Goal: Information Seeking & Learning: Compare options

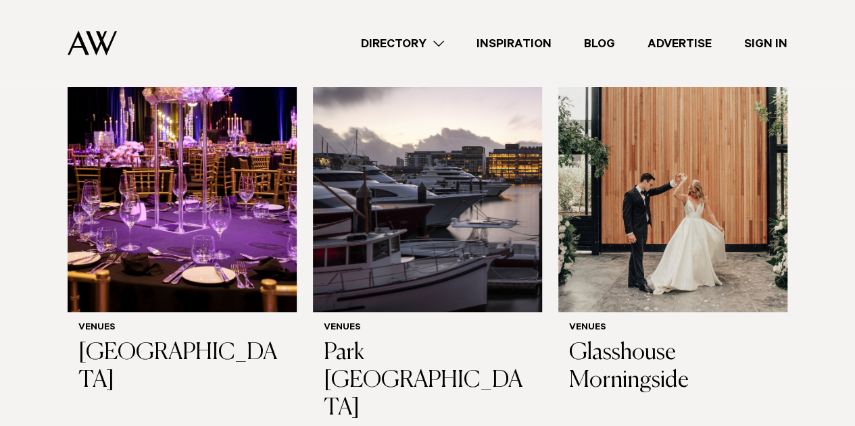
scroll to position [492, 0]
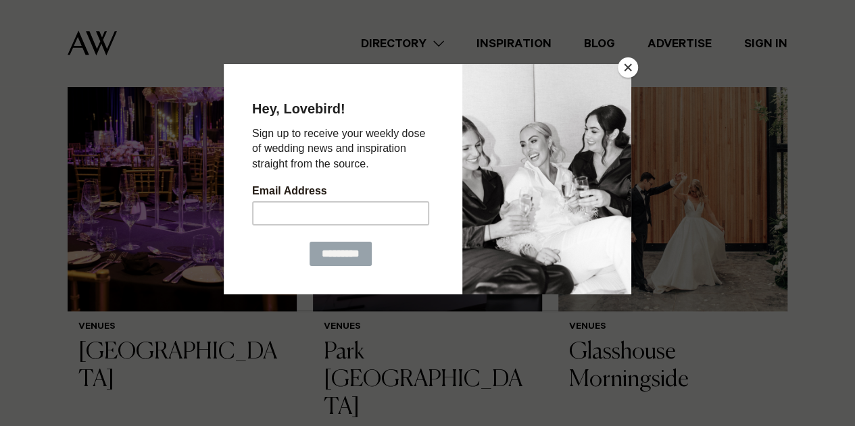
click at [621, 68] on button "Close" at bounding box center [628, 67] width 20 height 20
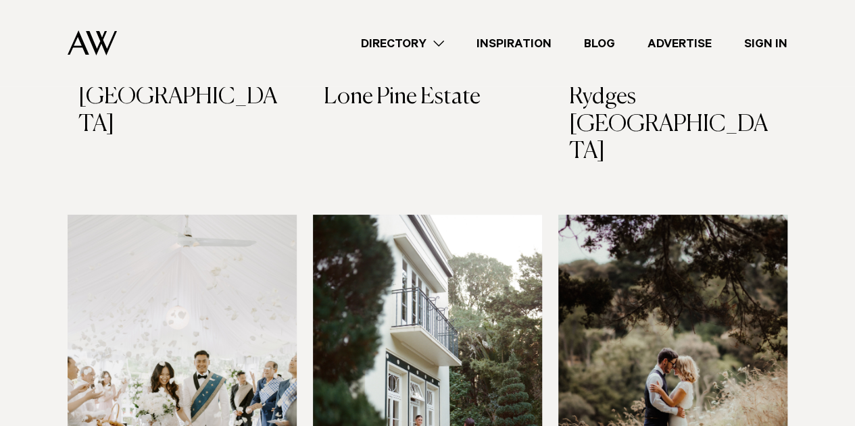
scroll to position [2639, 0]
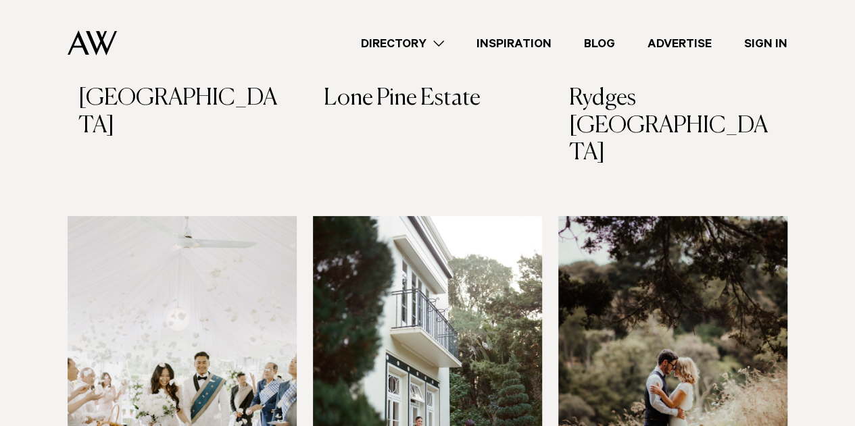
click at [761, 274] on img at bounding box center [672, 370] width 229 height 308
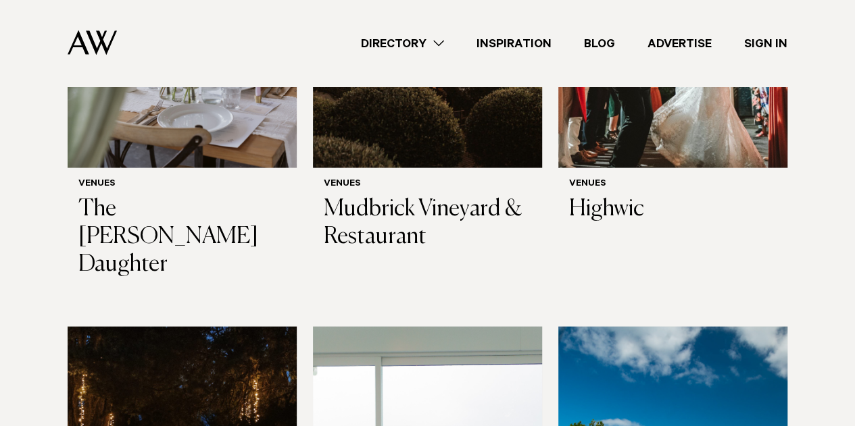
scroll to position [3901, 0]
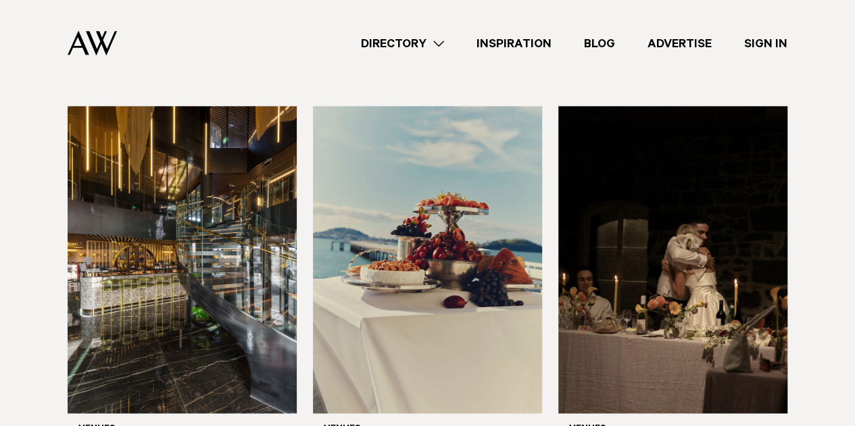
scroll to position [6094, 0]
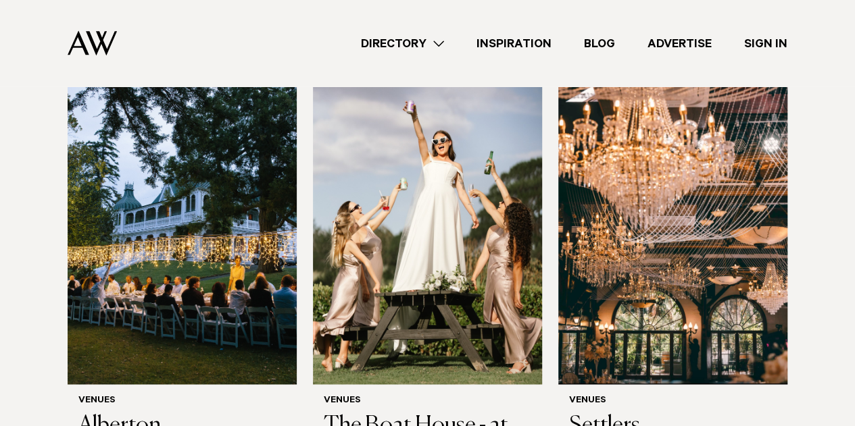
scroll to position [927, 0]
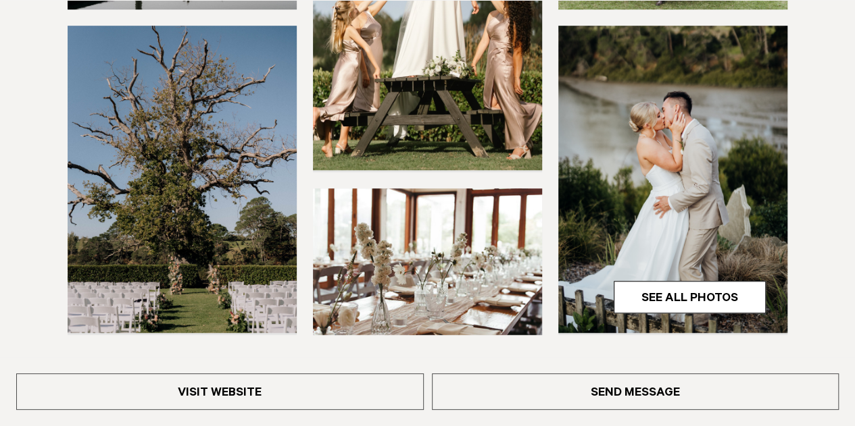
scroll to position [473, 0]
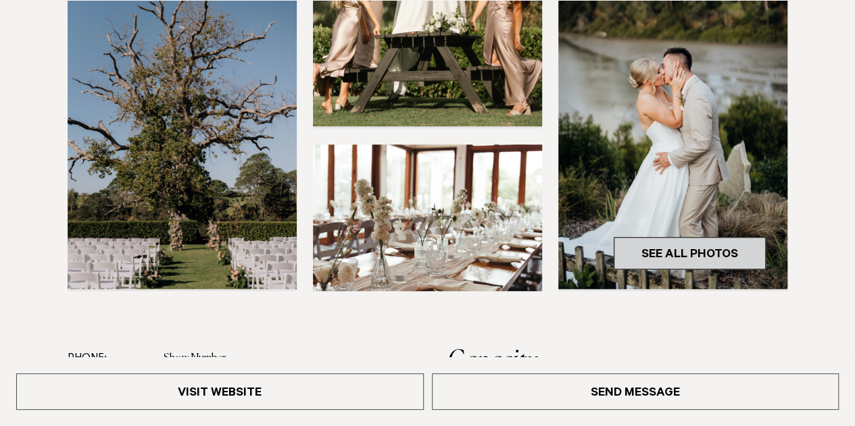
click at [706, 255] on link "See All Photos" at bounding box center [690, 253] width 152 height 32
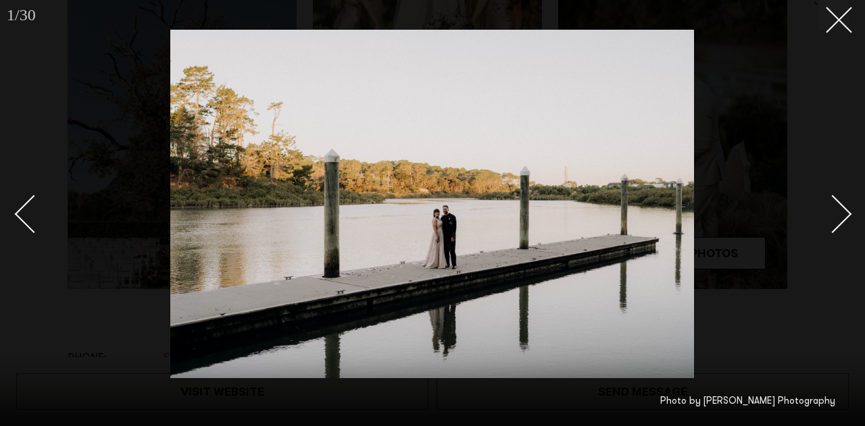
click at [834, 223] on div "Next slide" at bounding box center [833, 214] width 39 height 39
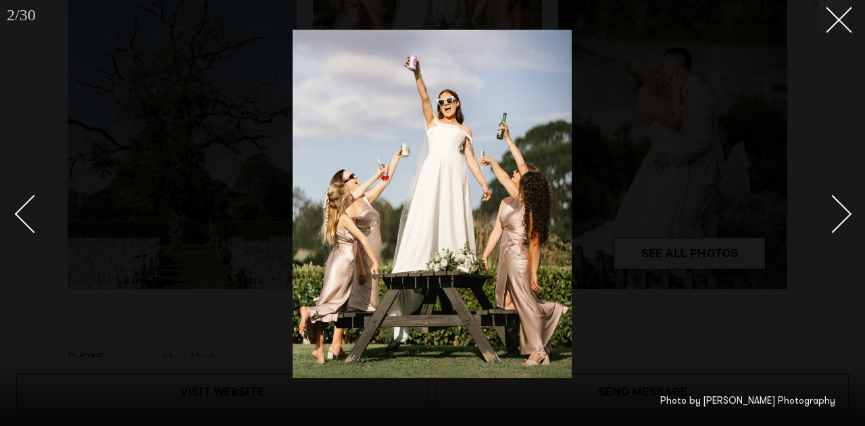
click at [834, 223] on div "Next slide" at bounding box center [833, 214] width 39 height 39
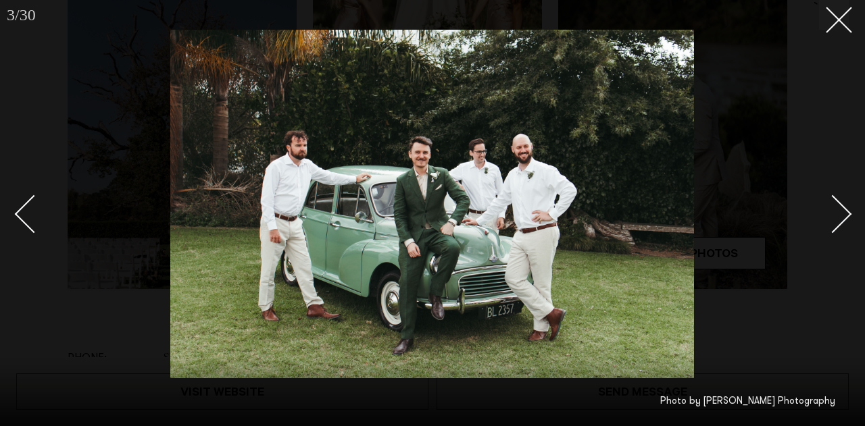
click at [831, 222] on div "Next slide" at bounding box center [833, 214] width 39 height 39
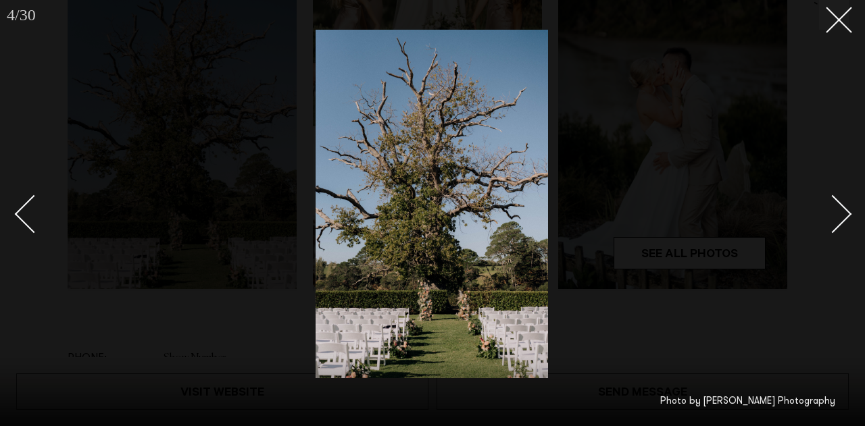
click at [831, 222] on div "Next slide" at bounding box center [833, 214] width 39 height 39
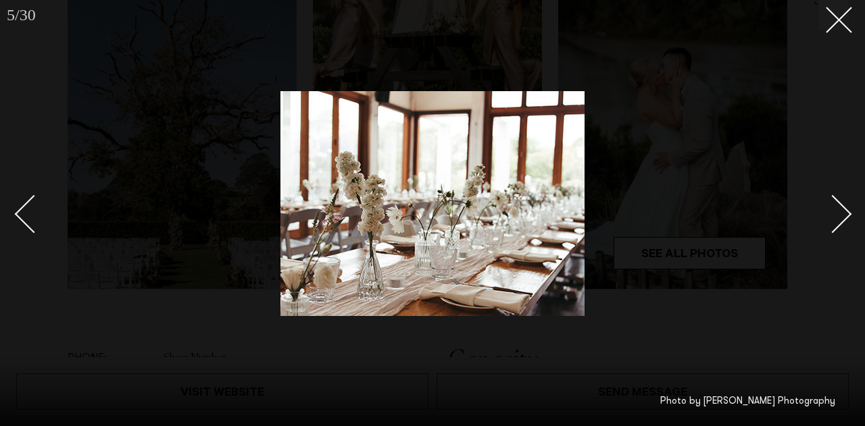
click at [831, 222] on div "Next slide" at bounding box center [833, 214] width 39 height 39
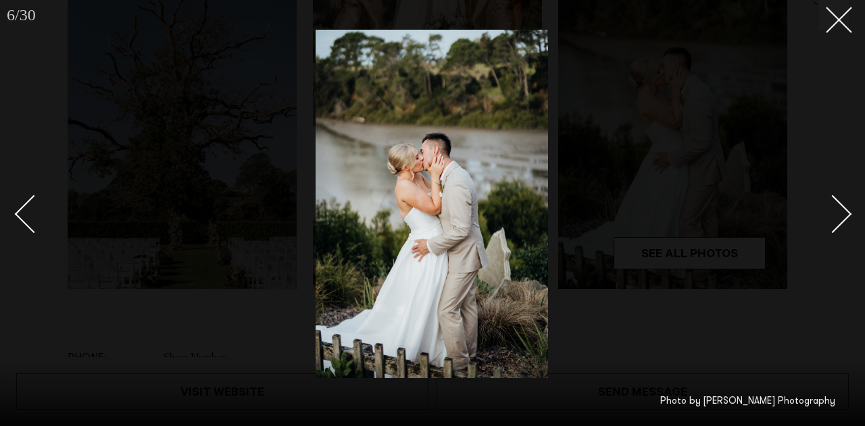
click at [831, 222] on div "Next slide" at bounding box center [833, 214] width 39 height 39
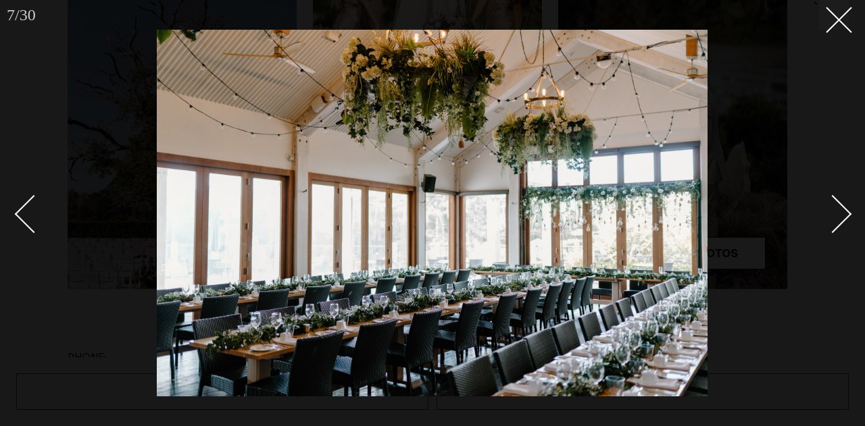
click at [833, 202] on div "Next slide" at bounding box center [833, 214] width 39 height 39
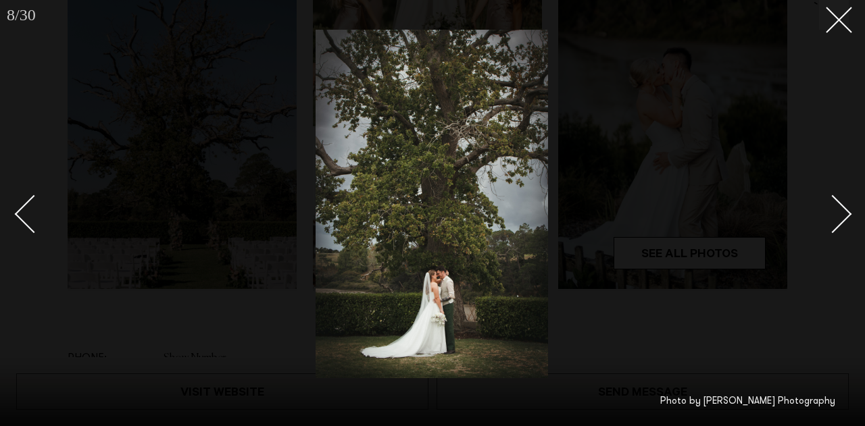
click at [833, 202] on div "Next slide" at bounding box center [833, 214] width 39 height 39
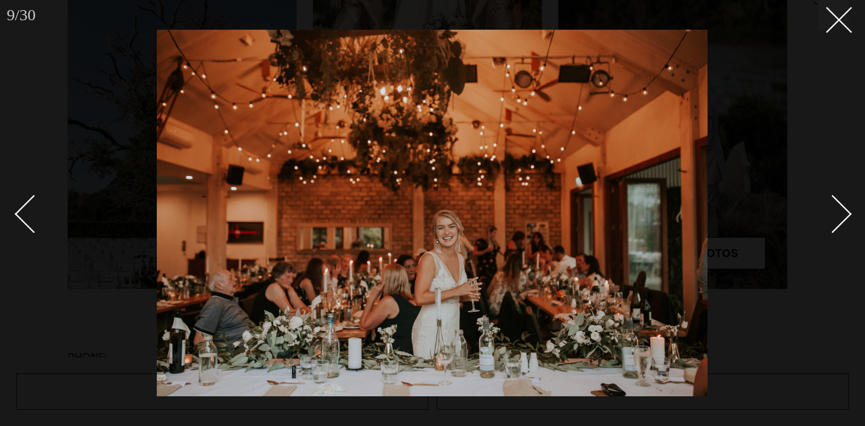
click at [833, 202] on div "Next slide" at bounding box center [833, 214] width 39 height 39
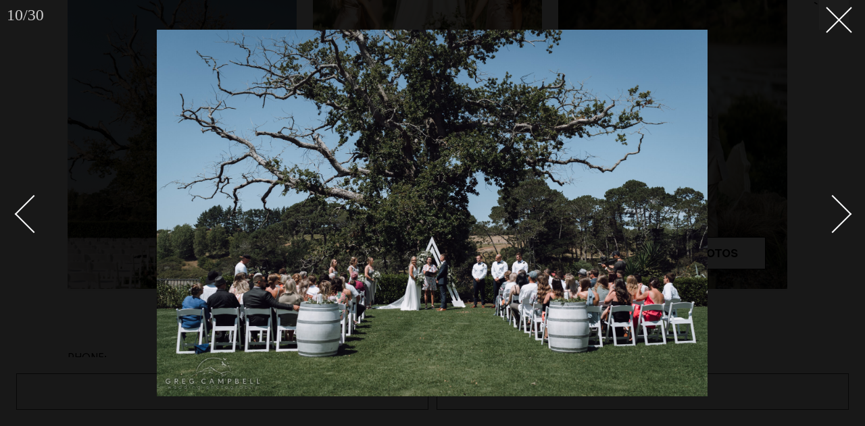
click at [833, 202] on div "Next slide" at bounding box center [833, 214] width 39 height 39
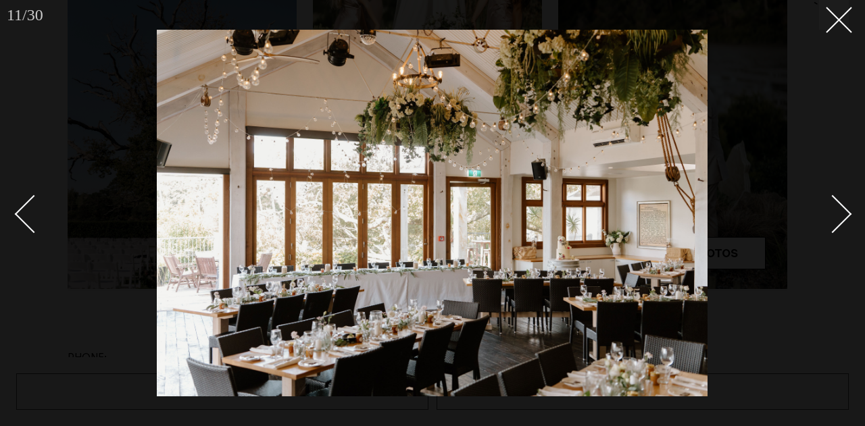
click at [833, 202] on div "Next slide" at bounding box center [833, 214] width 39 height 39
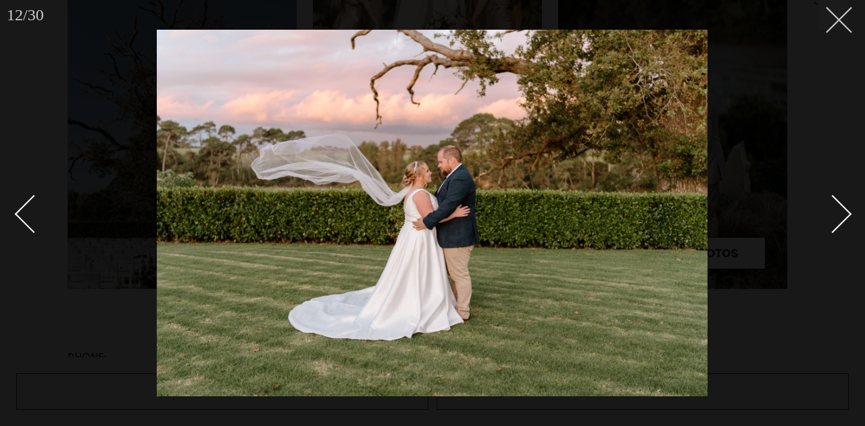
click at [841, 21] on icon at bounding box center [834, 15] width 16 height 16
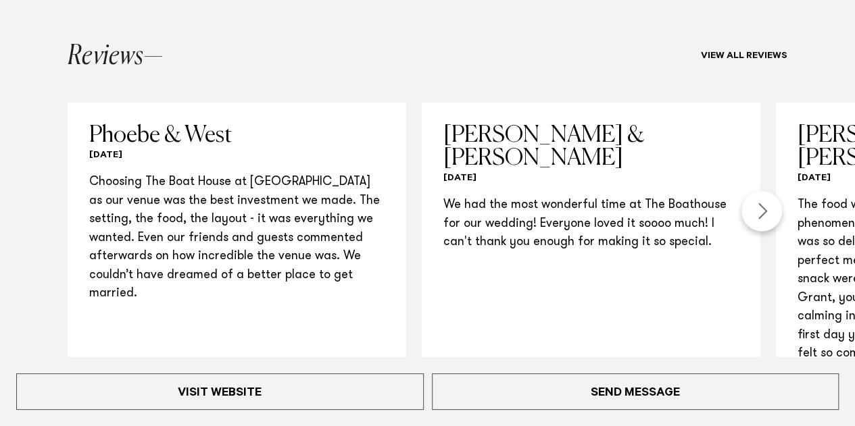
scroll to position [1487, 0]
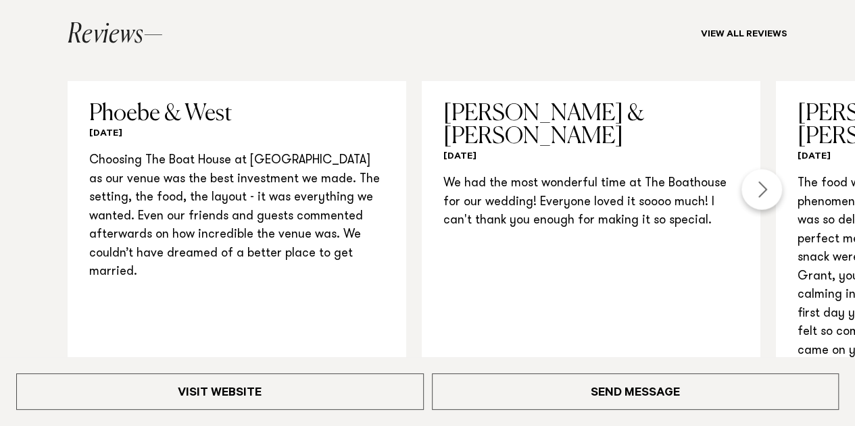
click at [758, 172] on div "Next slide" at bounding box center [761, 190] width 41 height 41
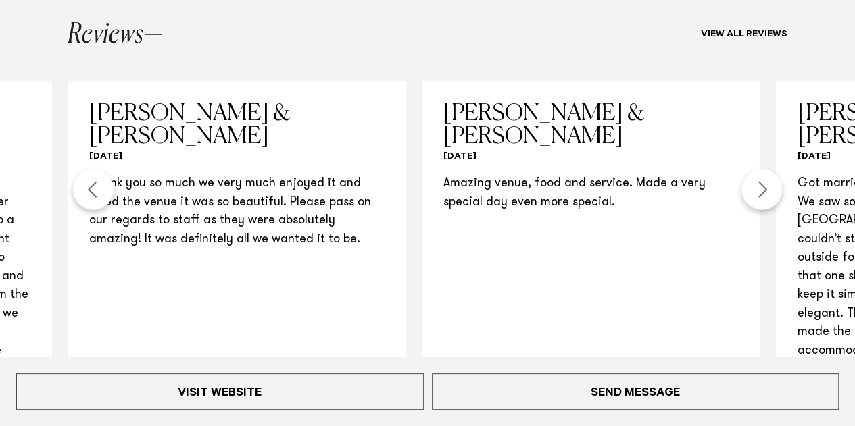
click at [758, 172] on div "Next slide" at bounding box center [761, 190] width 41 height 41
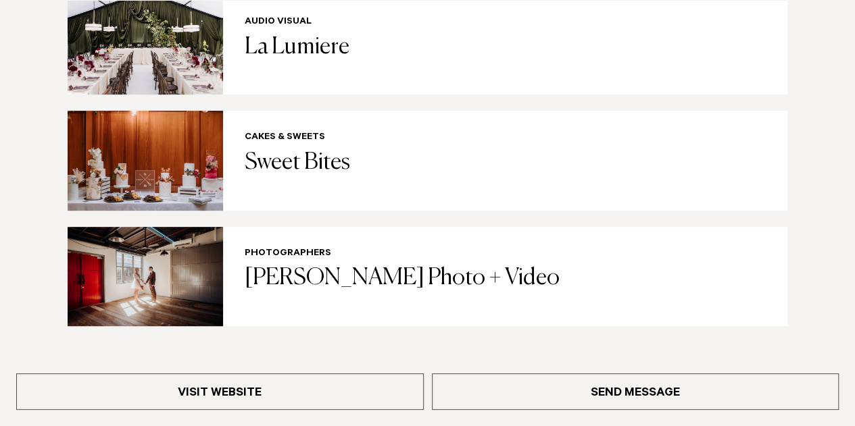
scroll to position [2839, 0]
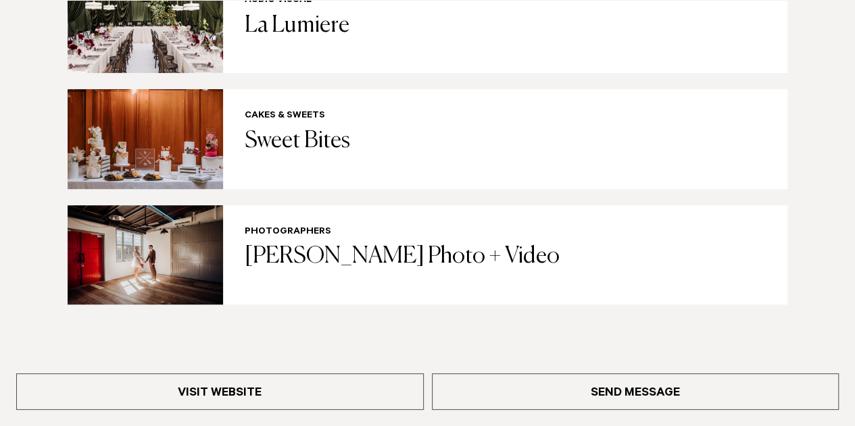
click at [439, 375] on button "Load more" at bounding box center [427, 391] width 122 height 32
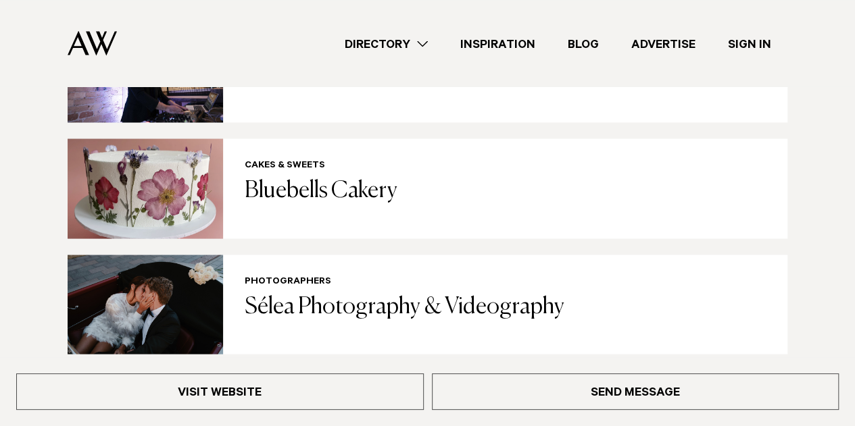
scroll to position [3717, 0]
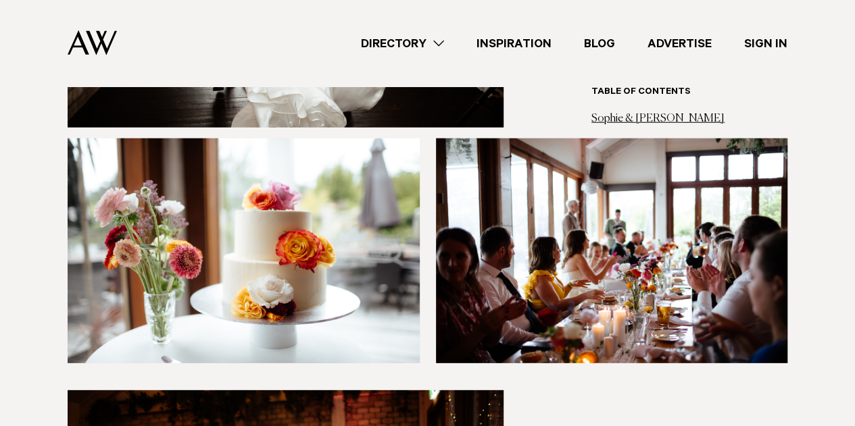
scroll to position [6827, 0]
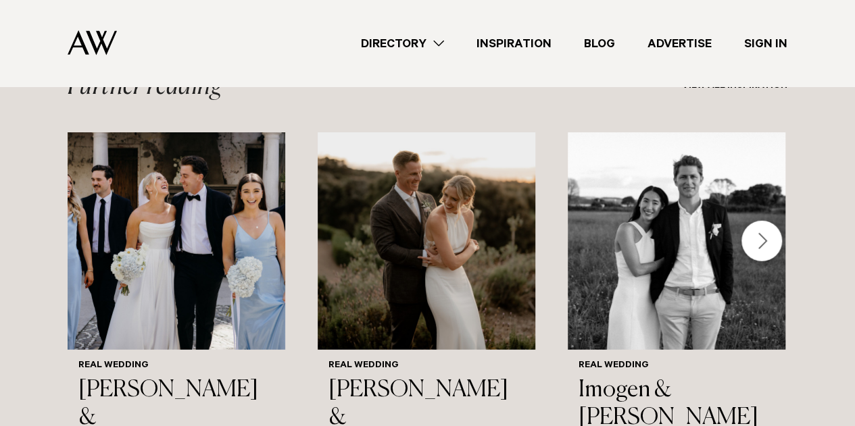
scroll to position [9463, 0]
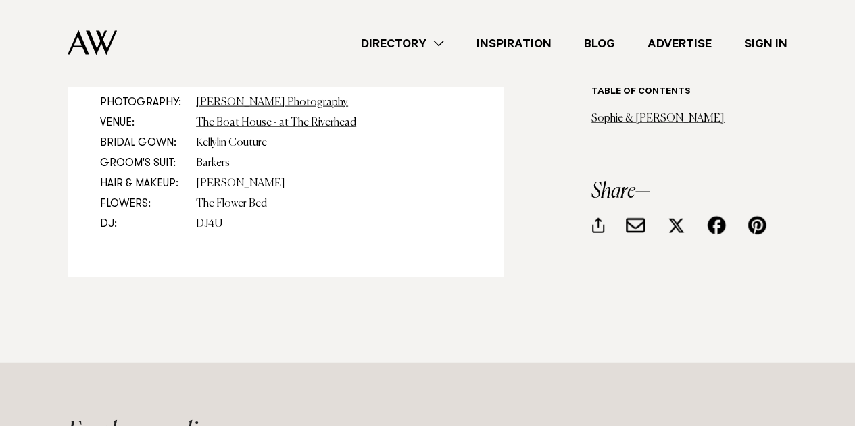
scroll to position [9181, 0]
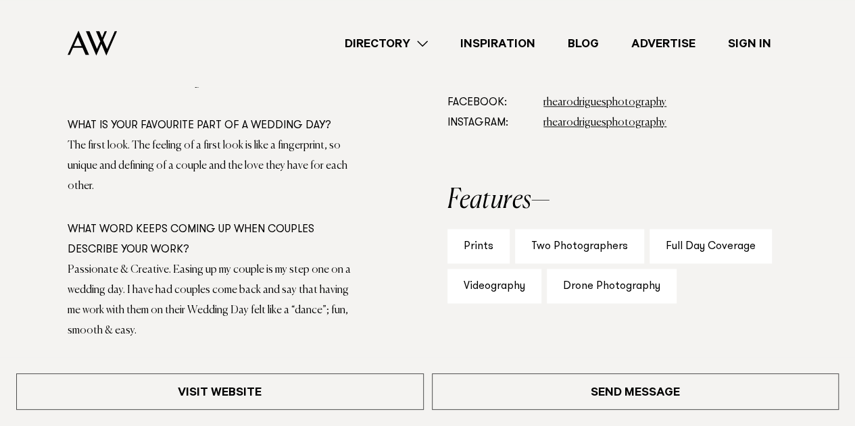
scroll to position [608, 0]
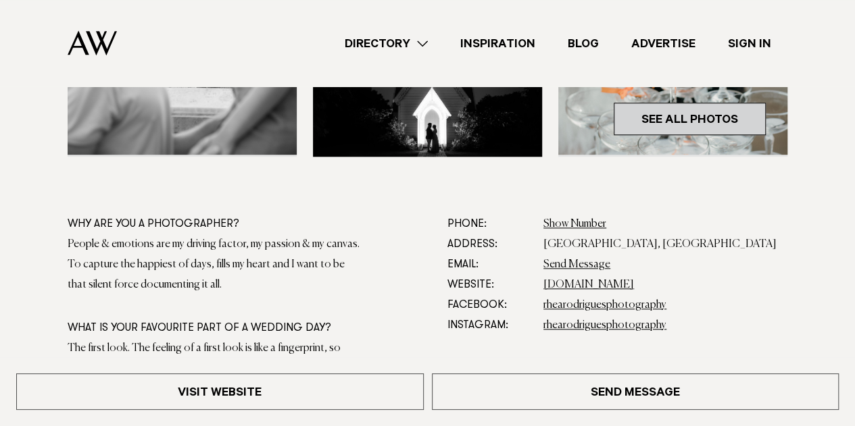
click at [737, 126] on link "See All Photos" at bounding box center [690, 119] width 152 height 32
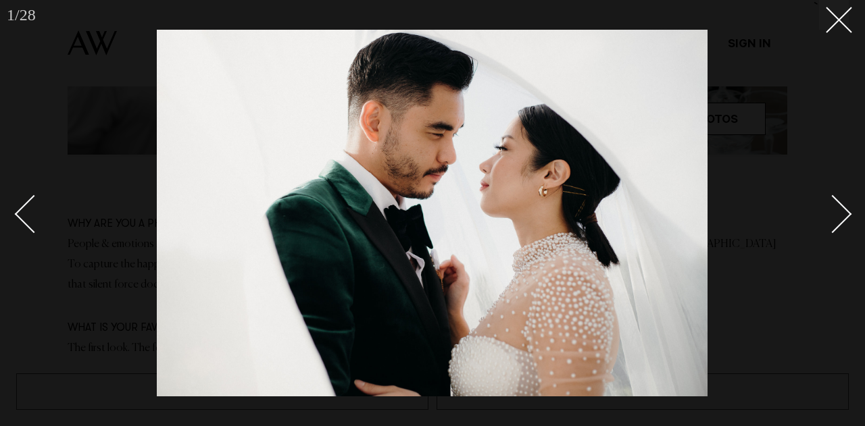
click at [831, 217] on div "Next slide" at bounding box center [833, 214] width 39 height 39
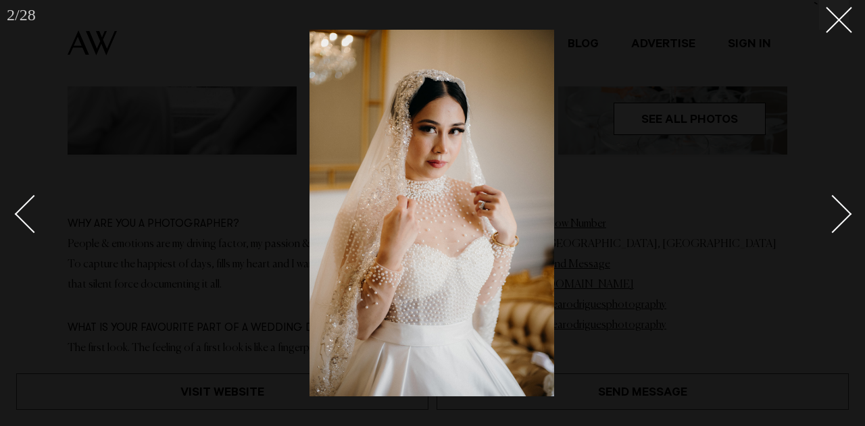
click at [831, 217] on div "Next slide" at bounding box center [833, 214] width 39 height 39
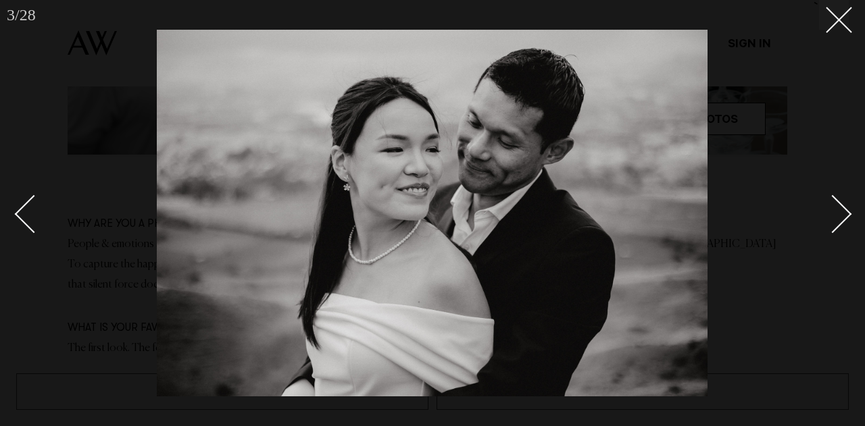
click at [831, 217] on div "Next slide" at bounding box center [833, 214] width 39 height 39
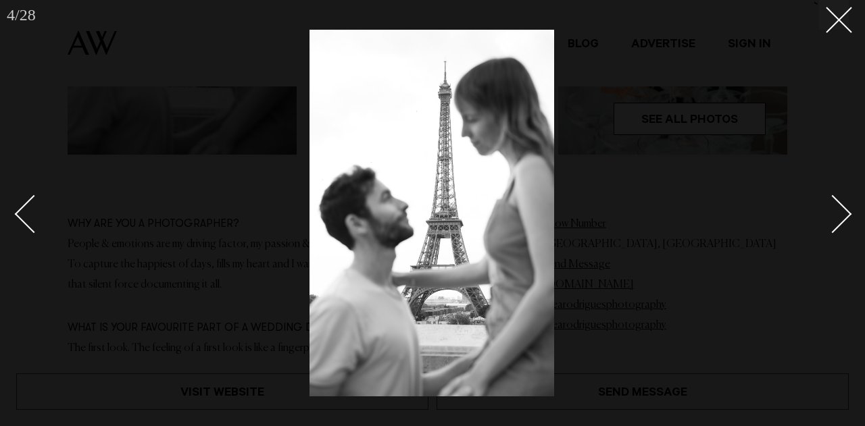
click at [831, 217] on div "Next slide" at bounding box center [833, 214] width 39 height 39
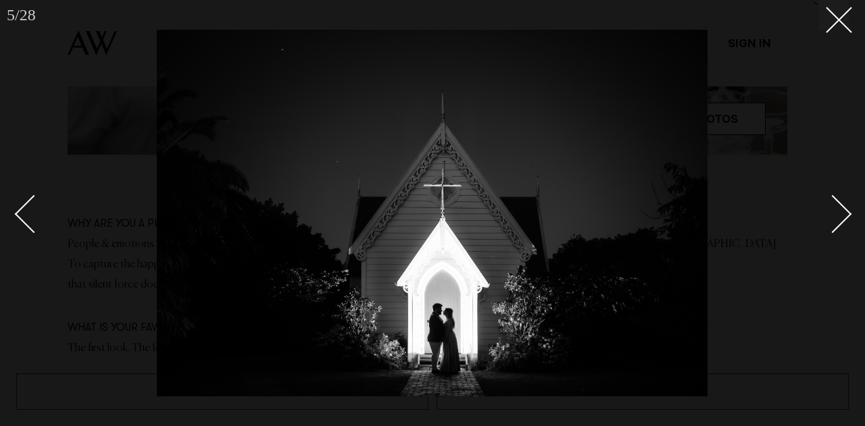
click at [830, 217] on div "Next slide" at bounding box center [833, 214] width 39 height 39
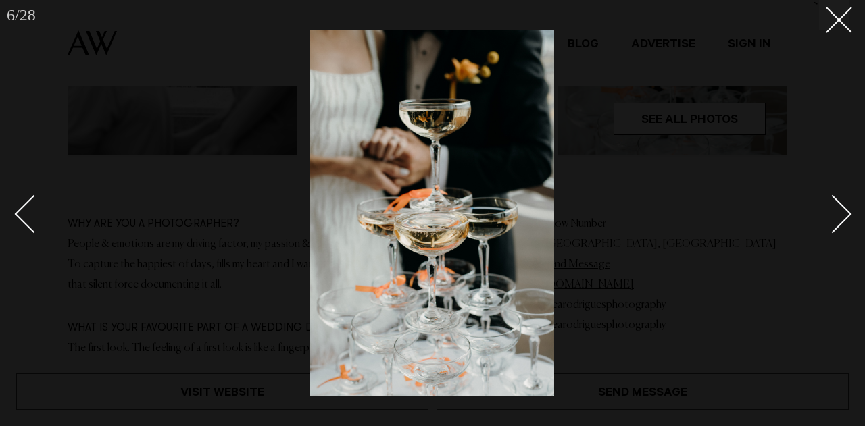
click at [827, 218] on div "Next slide" at bounding box center [833, 214] width 39 height 39
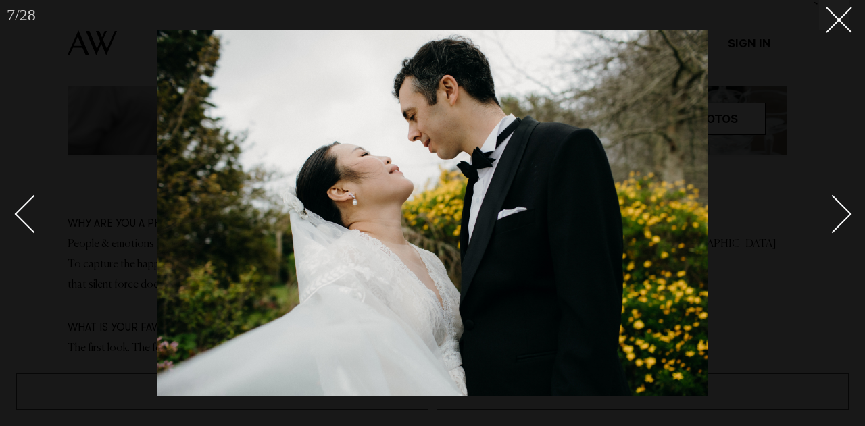
click at [827, 218] on div "Next slide" at bounding box center [833, 214] width 39 height 39
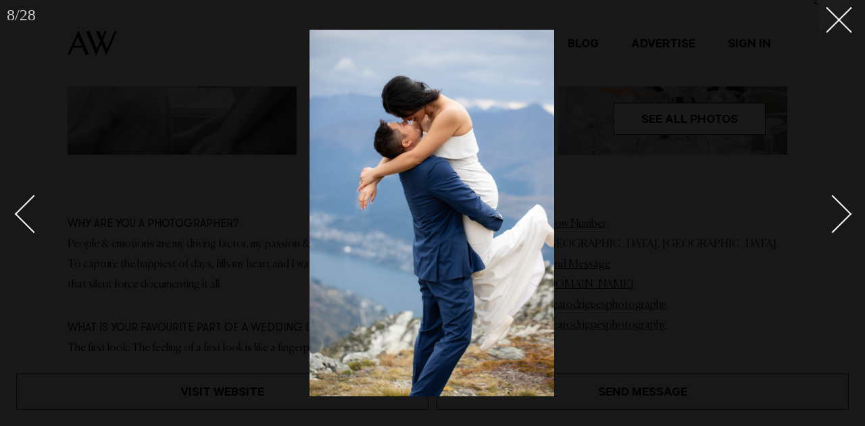
click at [821, 223] on link at bounding box center [825, 214] width 47 height 68
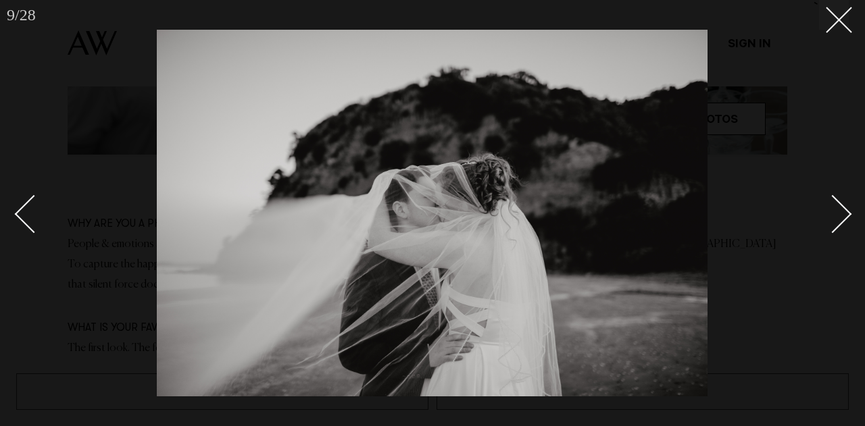
click at [843, 212] on div "Next slide" at bounding box center [833, 214] width 39 height 39
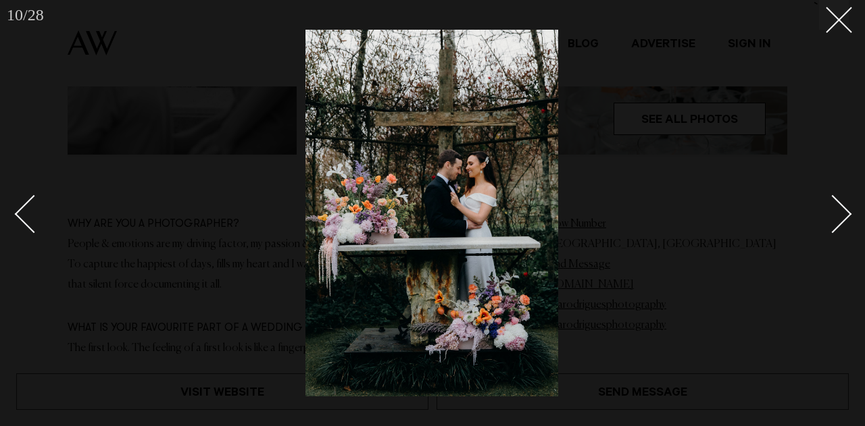
click at [844, 210] on div "Next slide" at bounding box center [833, 214] width 39 height 39
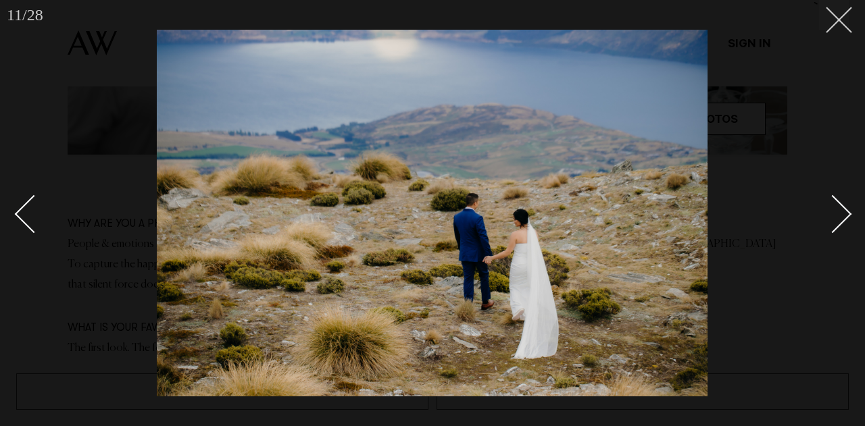
click at [833, 22] on icon at bounding box center [834, 15] width 16 height 16
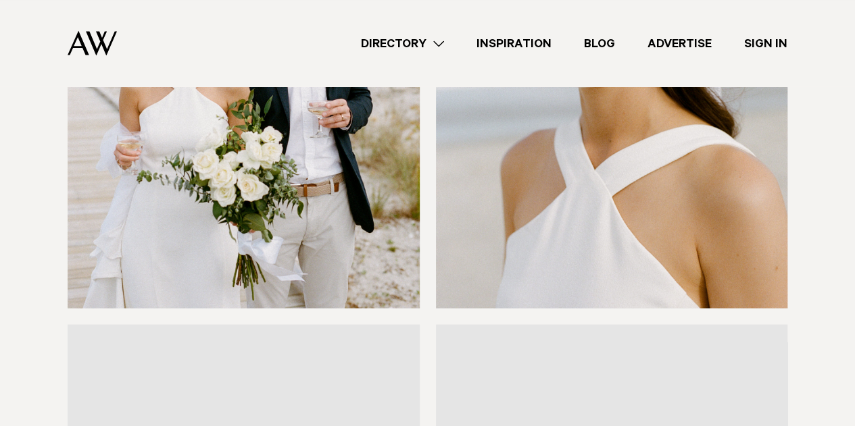
scroll to position [6489, 0]
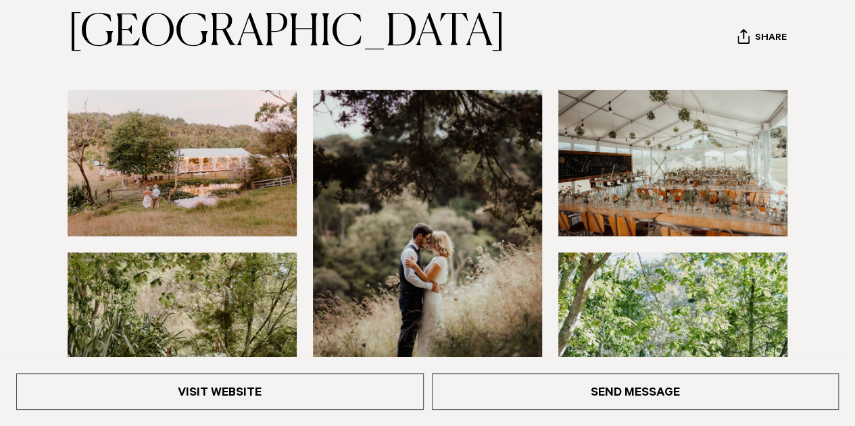
scroll to position [203, 0]
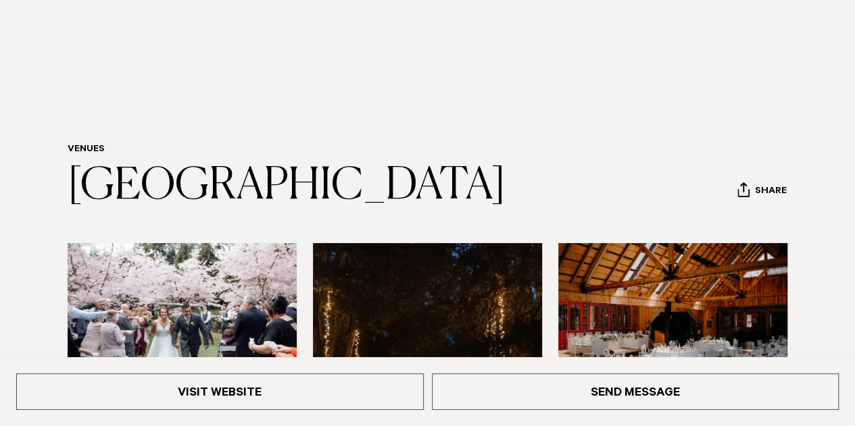
scroll to position [135, 0]
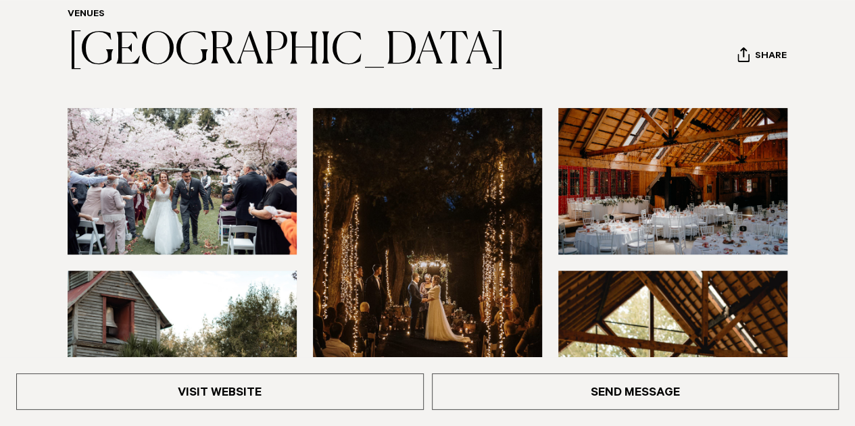
click at [725, 210] on img at bounding box center [672, 181] width 229 height 147
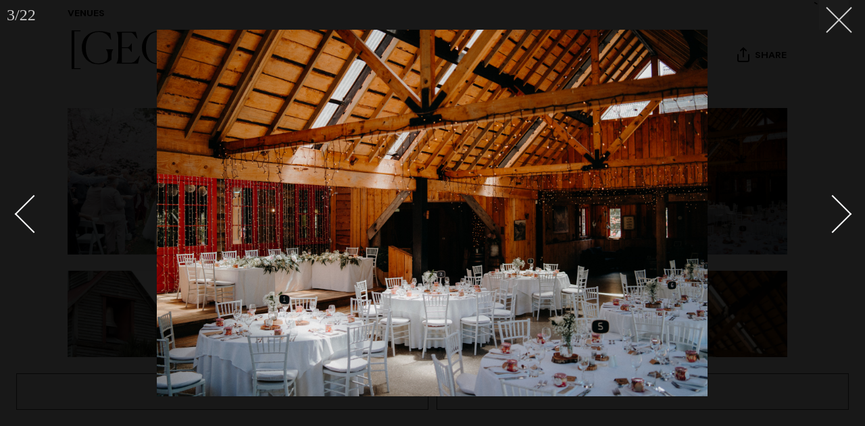
click at [827, 28] on button at bounding box center [834, 15] width 30 height 30
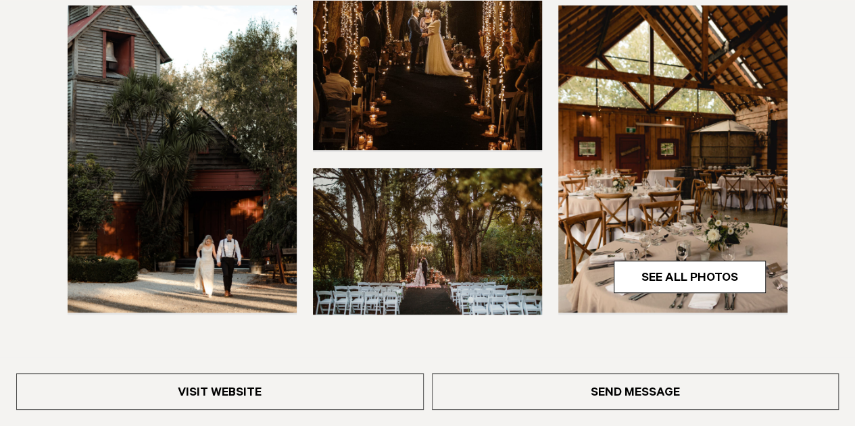
scroll to position [473, 0]
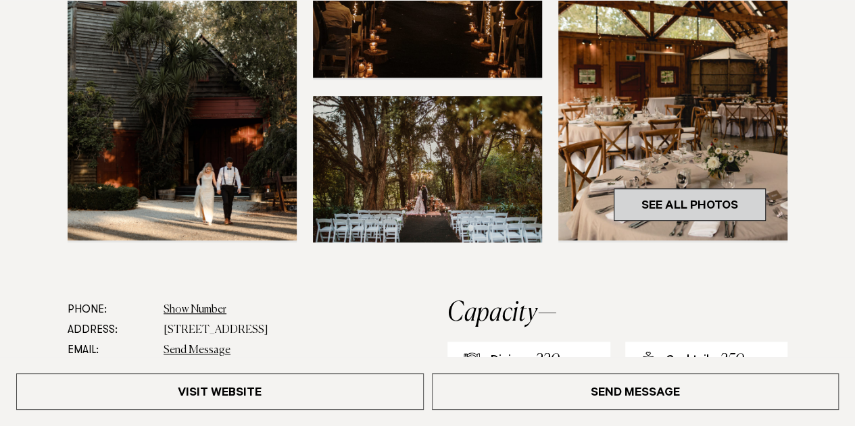
click at [743, 201] on link "See All Photos" at bounding box center [690, 205] width 152 height 32
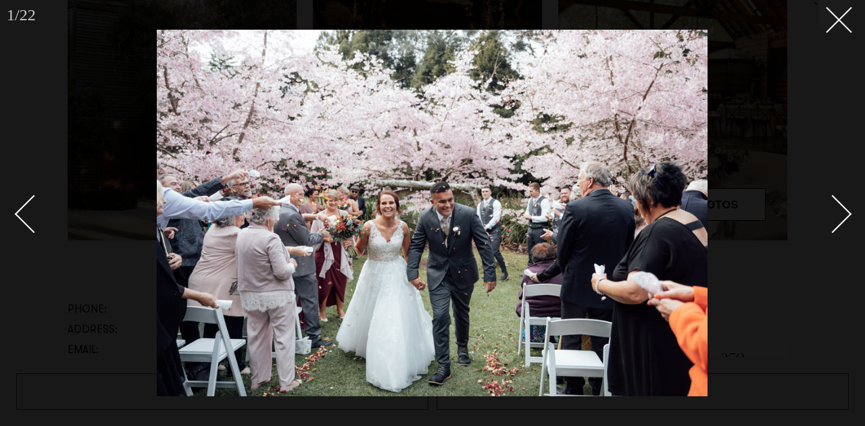
click at [825, 199] on link at bounding box center [825, 214] width 47 height 68
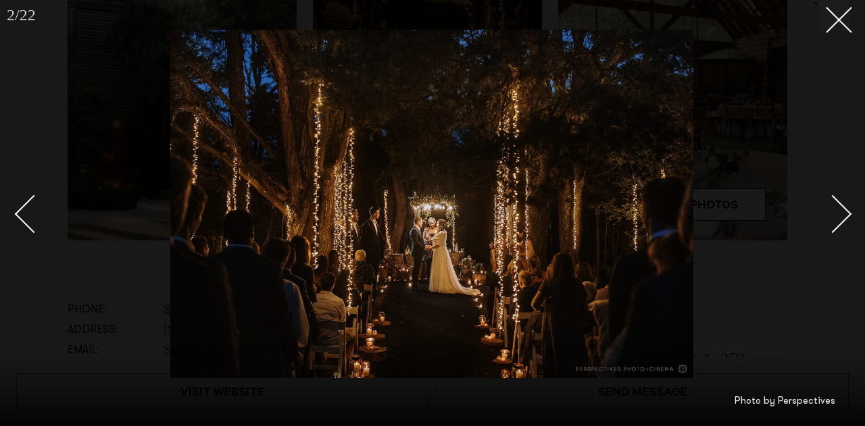
click at [825, 199] on link at bounding box center [825, 214] width 47 height 68
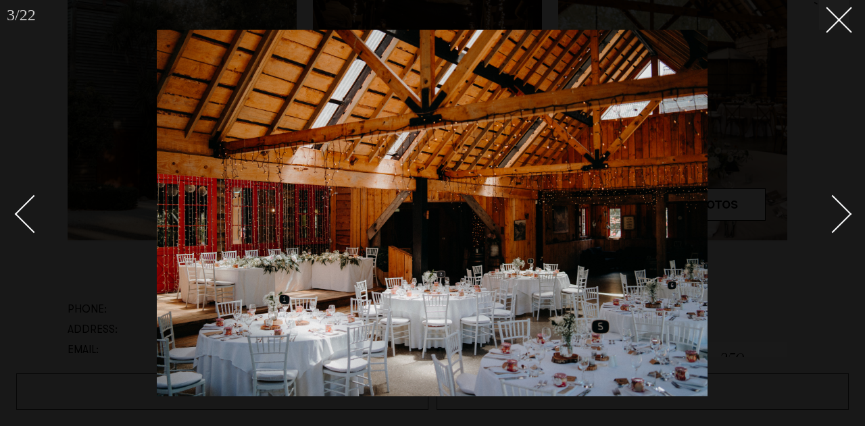
click at [825, 199] on link at bounding box center [825, 214] width 47 height 68
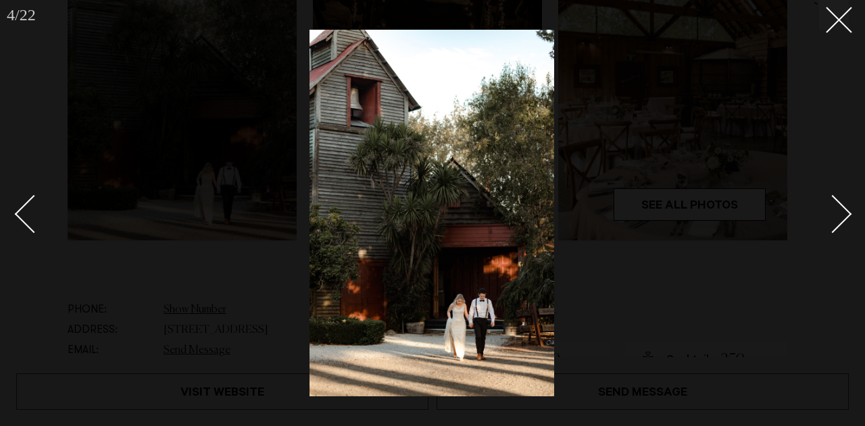
click at [825, 199] on link at bounding box center [825, 214] width 47 height 68
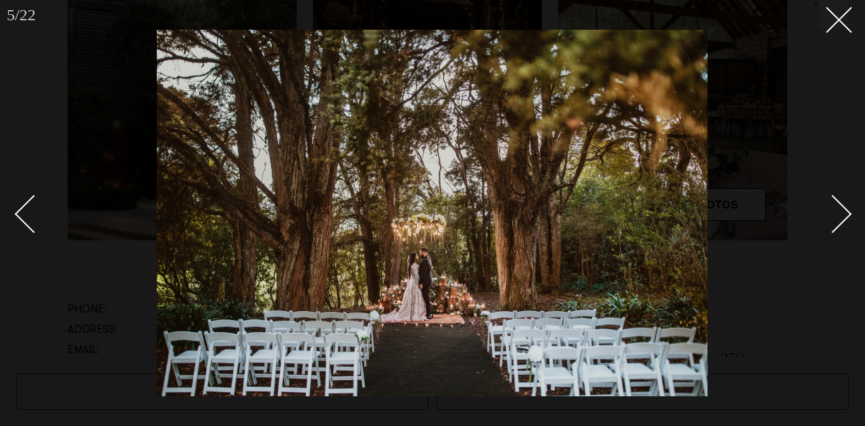
click at [825, 199] on link at bounding box center [825, 214] width 47 height 68
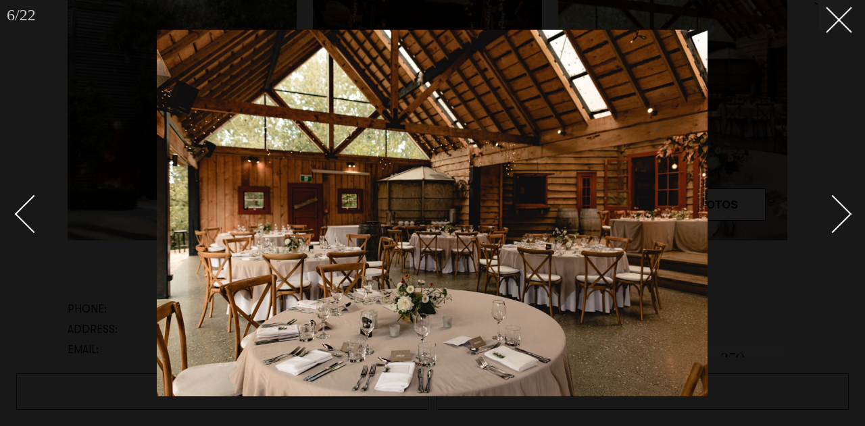
click at [825, 199] on link at bounding box center [825, 214] width 47 height 68
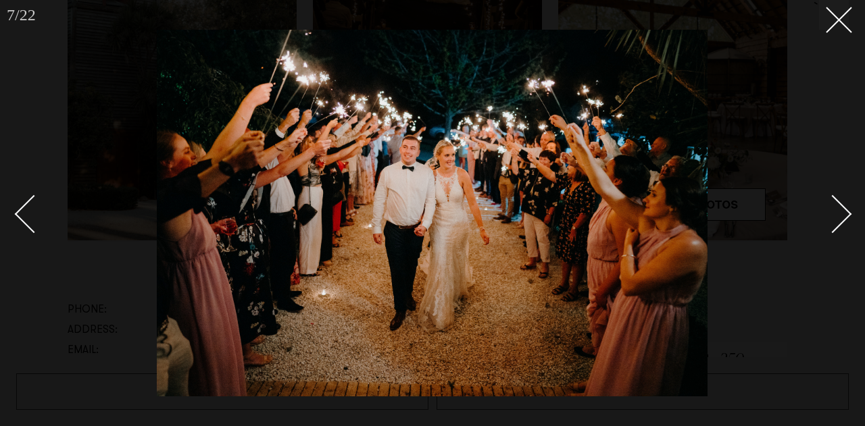
click at [825, 199] on link at bounding box center [825, 214] width 47 height 68
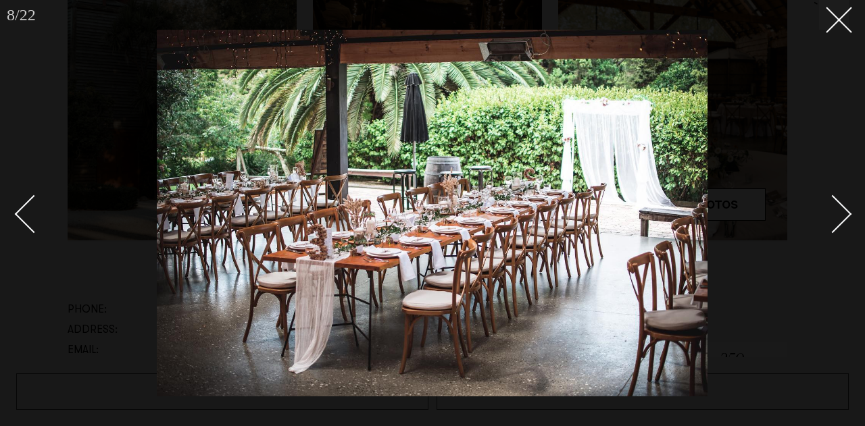
click at [825, 199] on link at bounding box center [825, 214] width 47 height 68
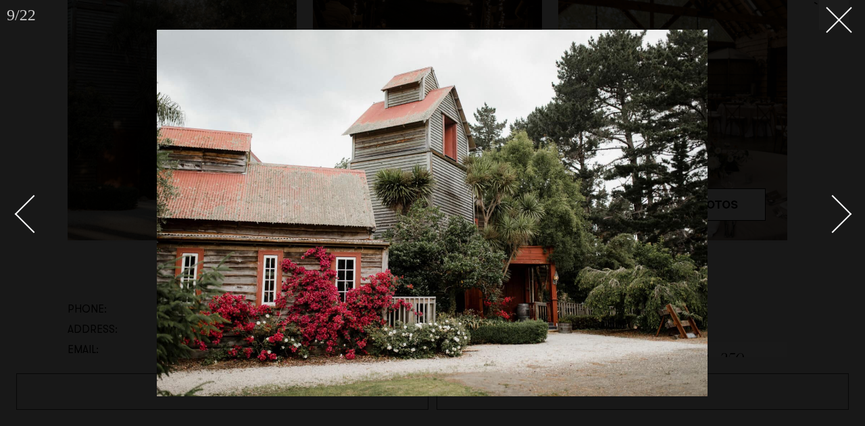
click at [825, 199] on link at bounding box center [825, 214] width 47 height 68
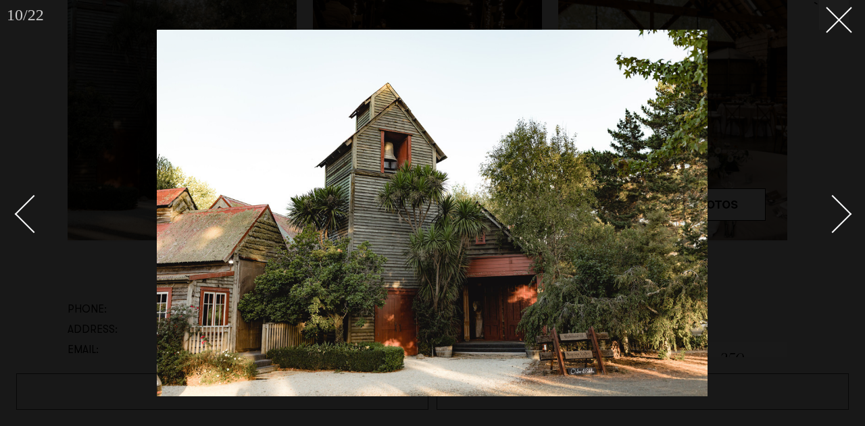
click at [825, 199] on link at bounding box center [825, 214] width 47 height 68
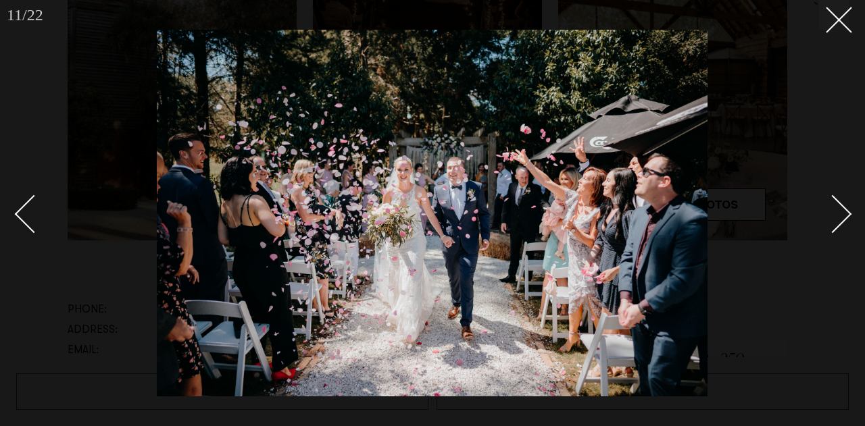
click at [831, 199] on div "Next slide" at bounding box center [833, 214] width 39 height 39
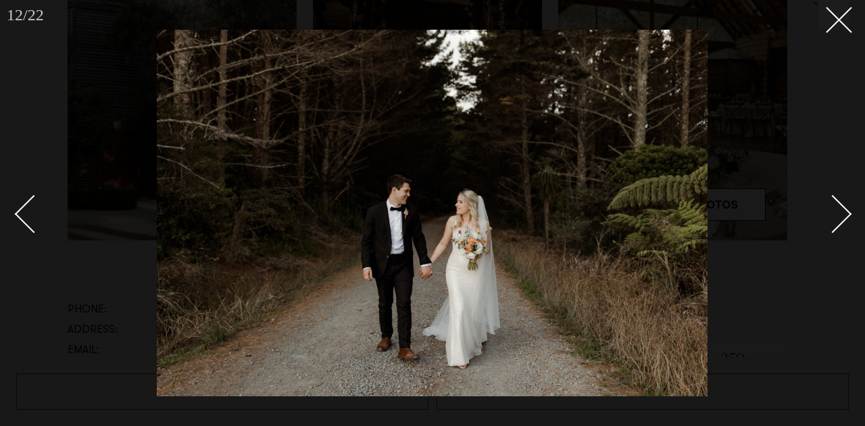
click at [831, 199] on div "Next slide" at bounding box center [833, 214] width 39 height 39
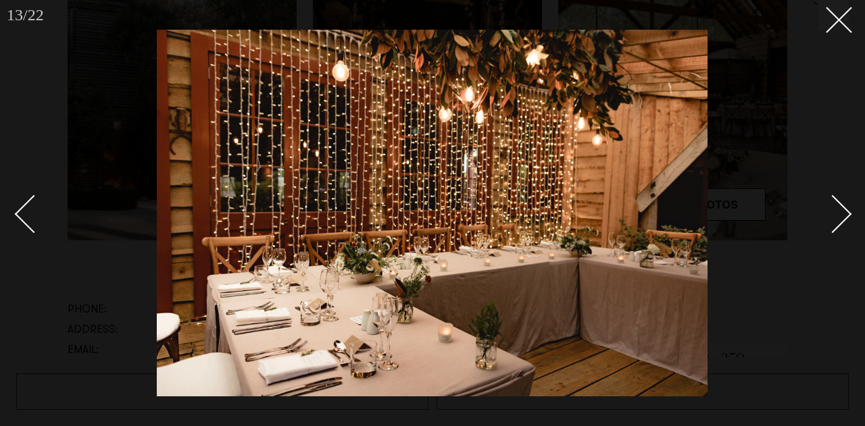
click at [831, 199] on div "Next slide" at bounding box center [833, 214] width 39 height 39
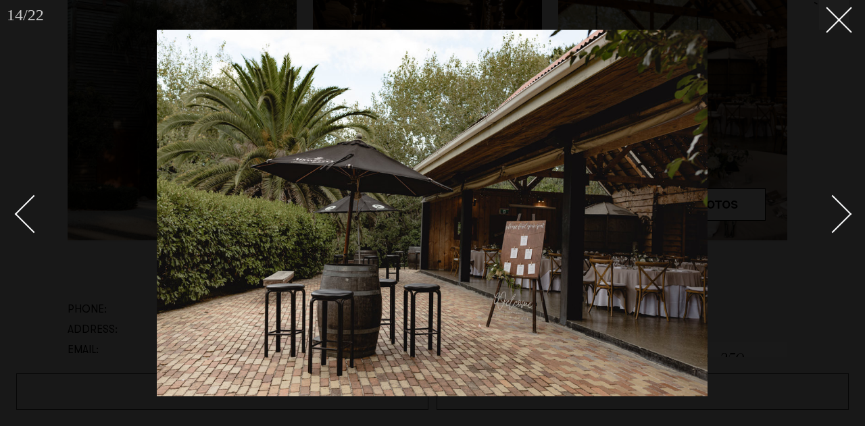
click at [831, 199] on div "Next slide" at bounding box center [833, 214] width 39 height 39
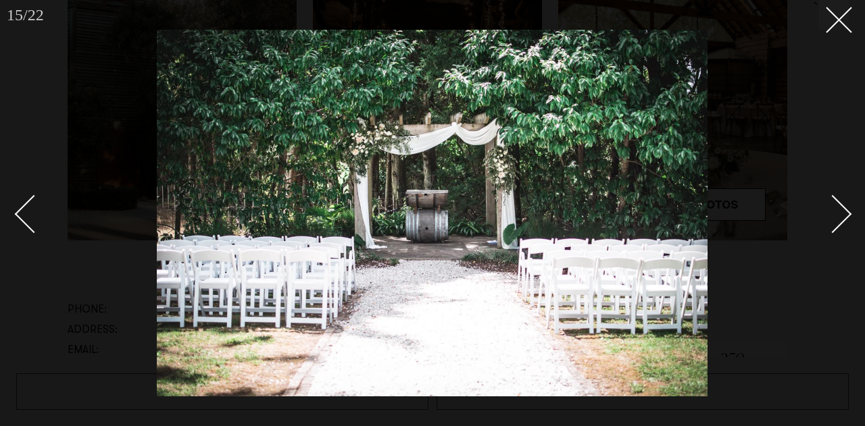
click at [831, 199] on div "Next slide" at bounding box center [833, 214] width 39 height 39
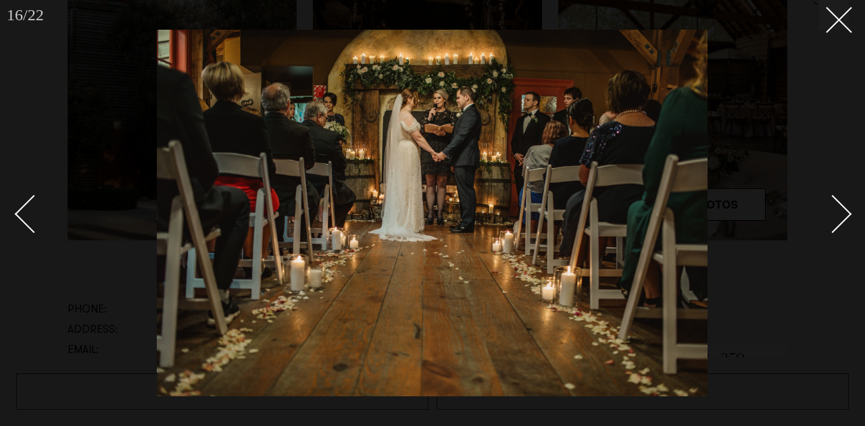
click at [831, 199] on div "Next slide" at bounding box center [833, 214] width 39 height 39
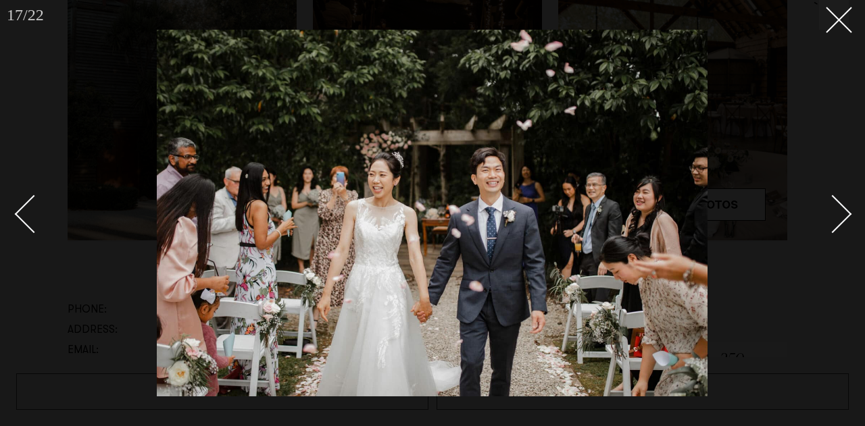
click at [831, 199] on div "Next slide" at bounding box center [833, 214] width 39 height 39
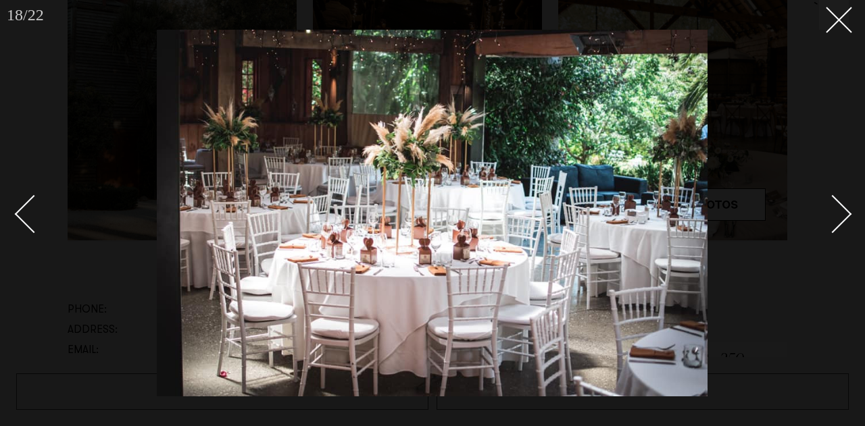
click at [831, 199] on div "Next slide" at bounding box center [833, 214] width 39 height 39
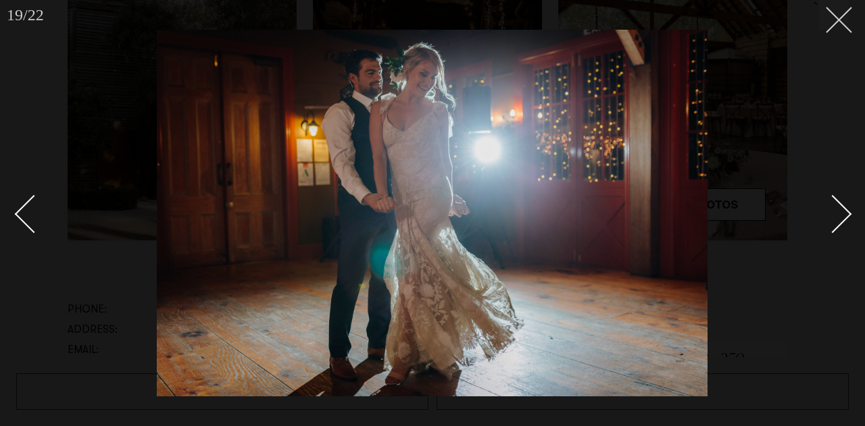
click at [833, 21] on icon at bounding box center [834, 15] width 16 height 16
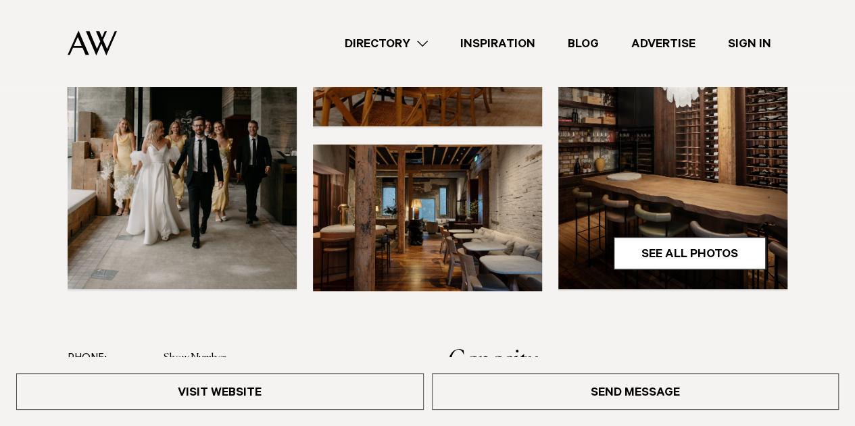
scroll to position [203, 0]
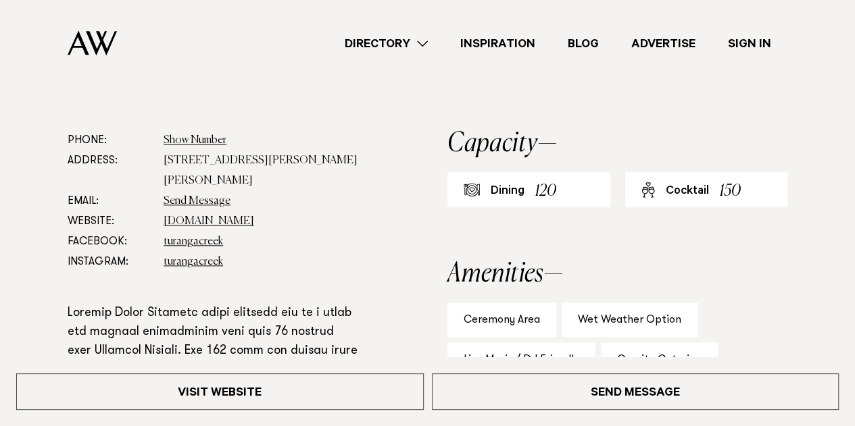
scroll to position [534, 0]
